Goal: Find contact information: Obtain details needed to contact an individual or organization

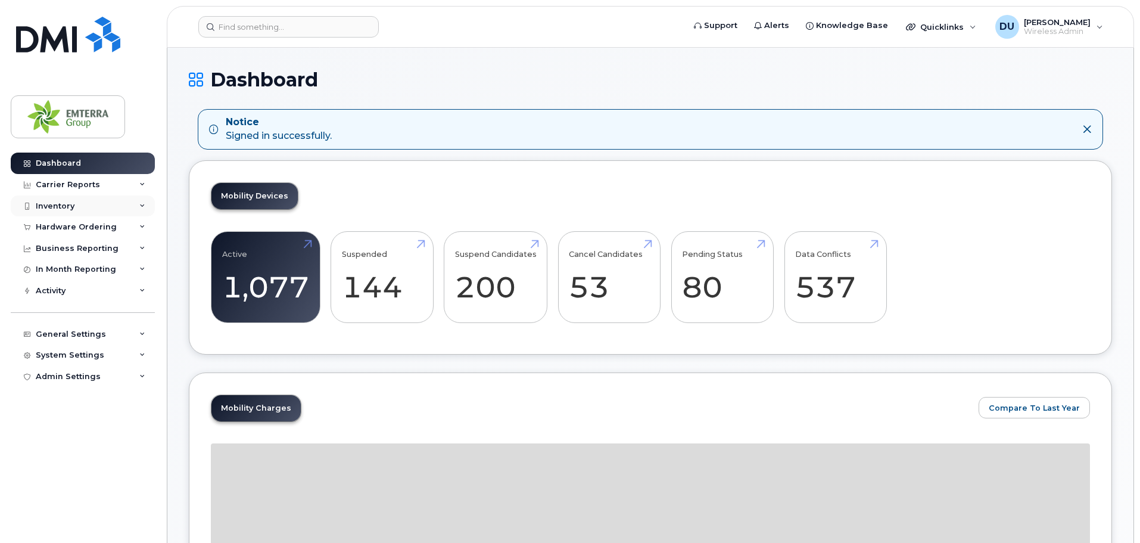
click at [68, 204] on div "Inventory" at bounding box center [55, 206] width 39 height 10
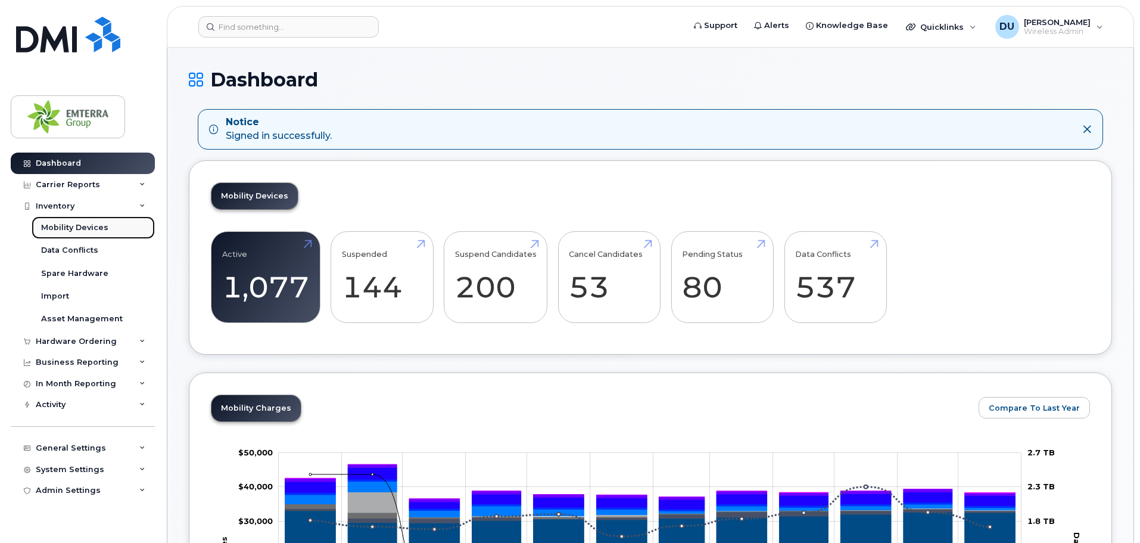
click at [73, 222] on link "Mobility Devices" at bounding box center [93, 227] width 123 height 23
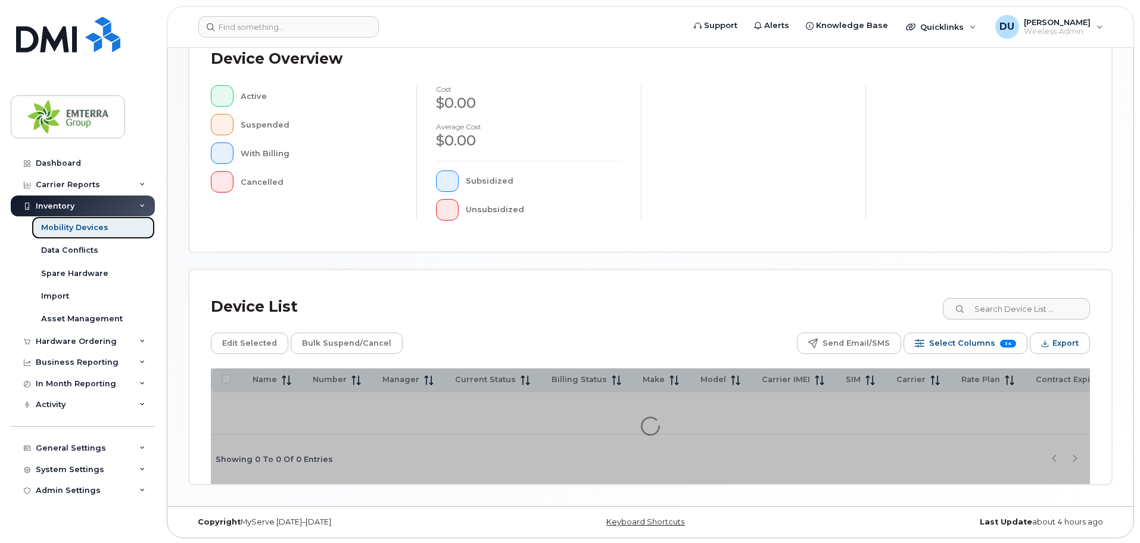
scroll to position [280, 0]
click at [998, 303] on input at bounding box center [1016, 307] width 148 height 21
type input "[PERSON_NAME]"
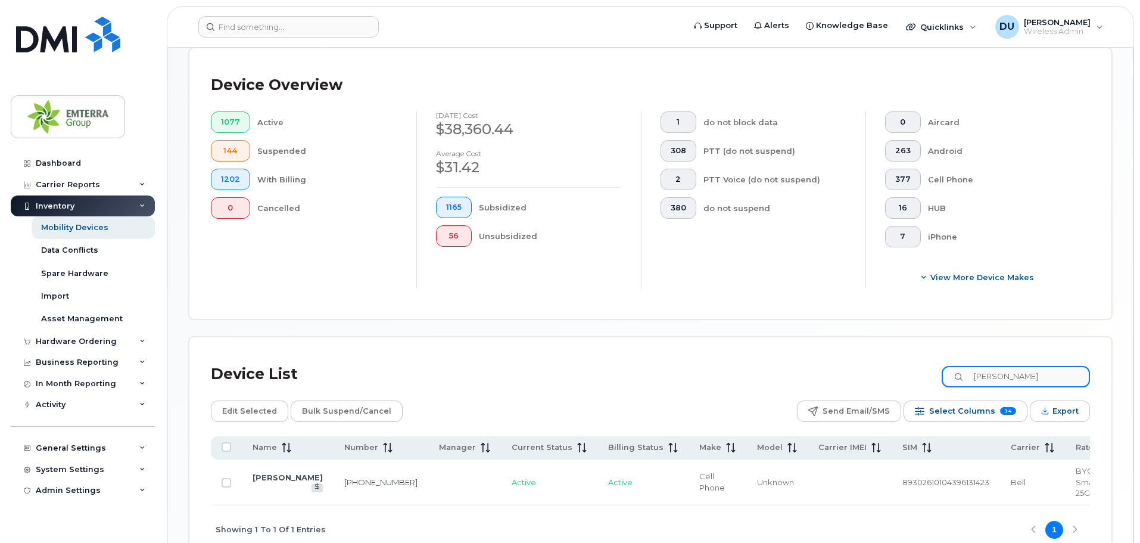
scroll to position [301, 0]
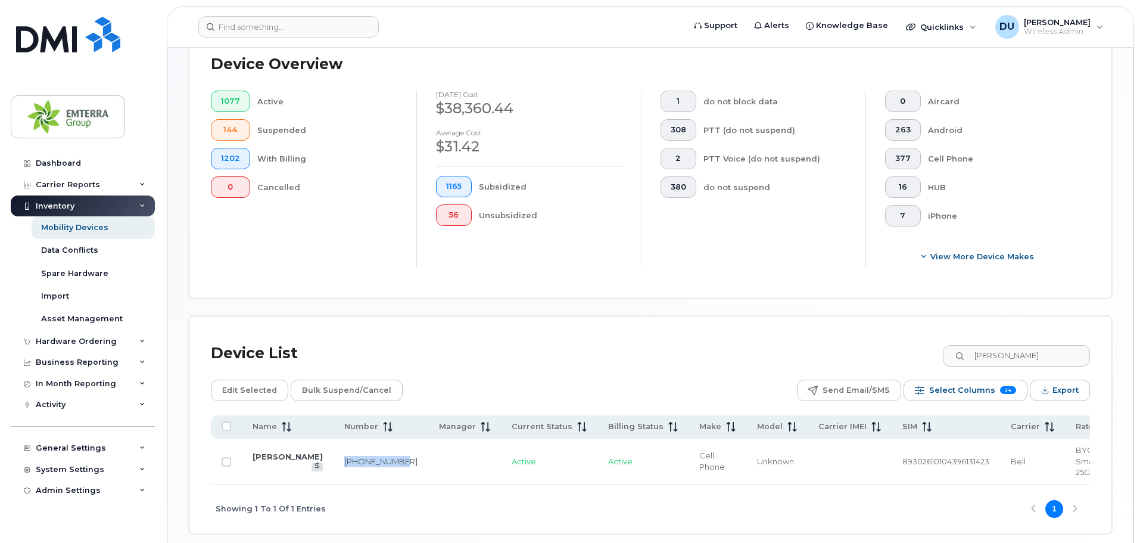
drag, startPoint x: 309, startPoint y: 441, endPoint x: 347, endPoint y: 453, distance: 39.8
click at [808, 453] on td "[PHONE_NUMBER]" at bounding box center [850, 461] width 84 height 46
copy link "[PHONE_NUMBER]"
